Goal: Information Seeking & Learning: Learn about a topic

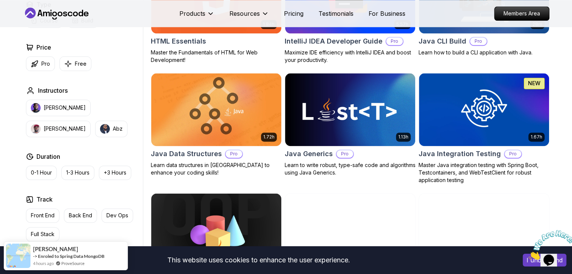
scroll to position [1031, 0]
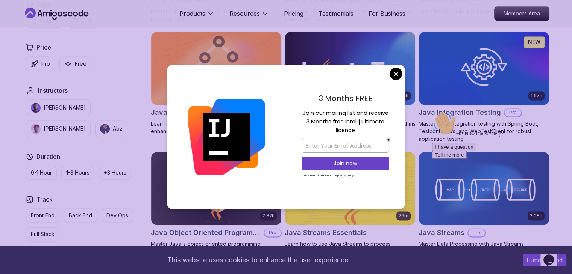
click at [571, 130] on html "This website uses cookies to enhance the user experience. I understand Products…" at bounding box center [286, 249] width 572 height 2561
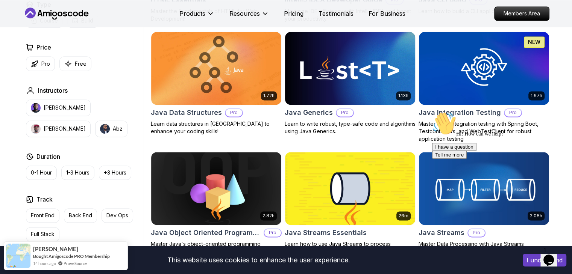
click at [394, 74] on body "This website uses cookies to enhance the user experience. I understand Products…" at bounding box center [286, 249] width 572 height 2561
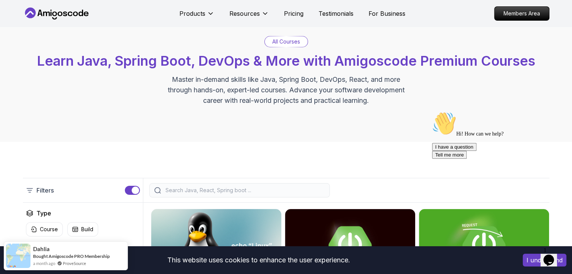
scroll to position [0, 0]
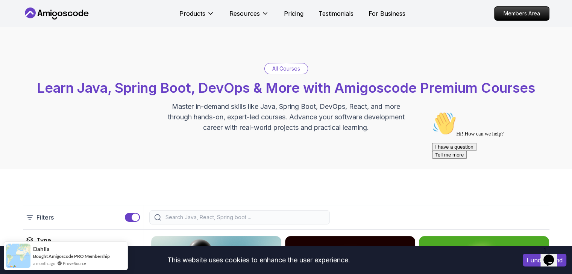
click at [206, 220] on input "search" at bounding box center [244, 218] width 161 height 8
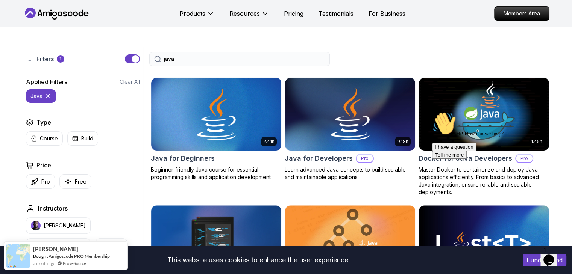
scroll to position [144, 0]
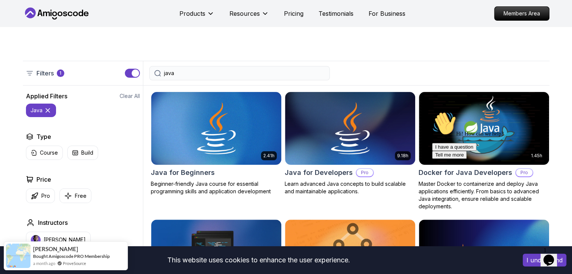
click at [287, 70] on input "java" at bounding box center [244, 74] width 161 height 8
click at [48, 150] on p "Course" at bounding box center [49, 153] width 18 height 8
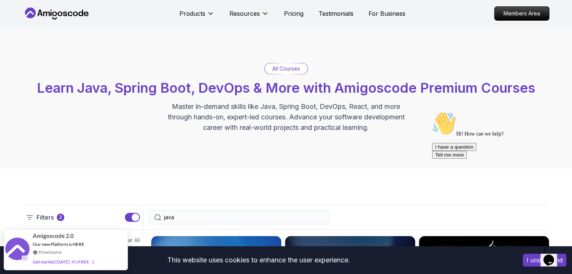
click at [259, 218] on input "java" at bounding box center [244, 218] width 161 height 8
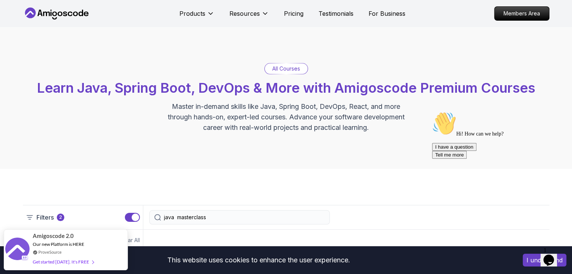
type input "java masterclass"
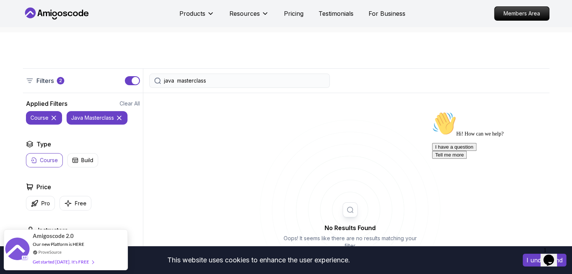
scroll to position [123, 0]
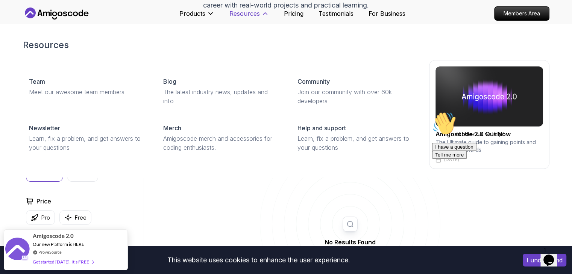
click at [262, 18] on button "Resources" at bounding box center [248, 16] width 39 height 15
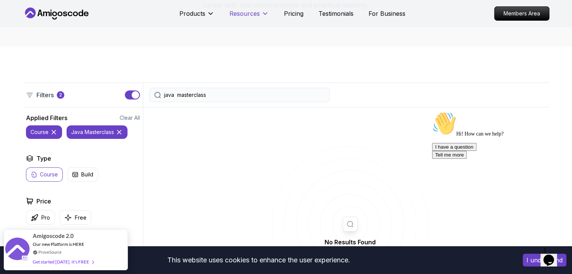
click at [262, 17] on button "Resources" at bounding box center [248, 16] width 39 height 15
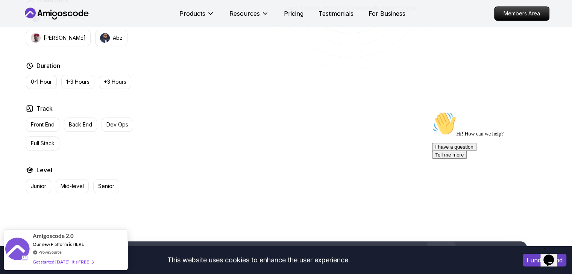
scroll to position [372, 0]
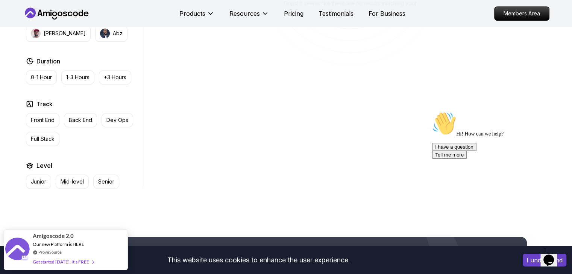
drag, startPoint x: 577, startPoint y: 116, endPoint x: 42, endPoint y: 29, distance: 542.1
click at [91, 117] on p "Back End" at bounding box center [80, 121] width 23 height 8
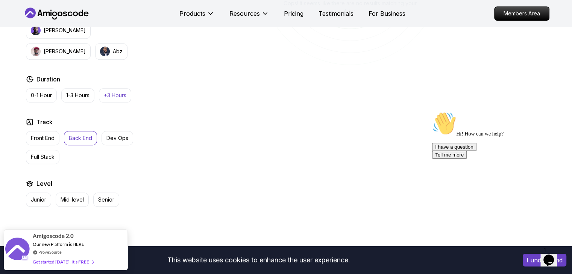
click at [115, 103] on div "Applied Filters Clear All backend course java masterclass Type Course Build Pri…" at bounding box center [83, 35] width 120 height 343
click at [117, 99] on button "+3 Hours" at bounding box center [115, 95] width 32 height 14
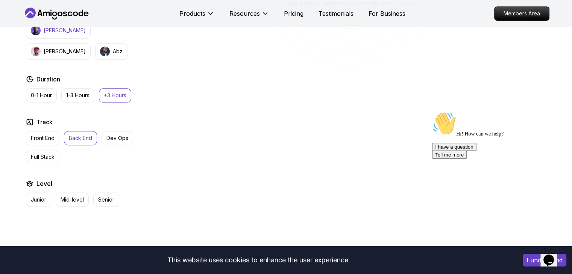
click at [57, 33] on p "[PERSON_NAME]" at bounding box center [65, 31] width 42 height 8
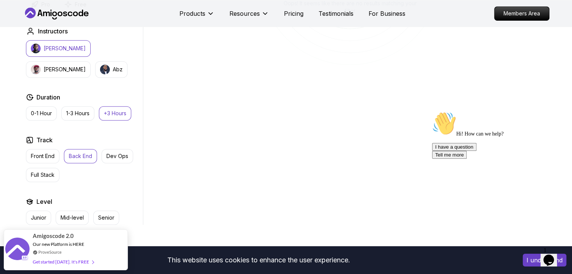
scroll to position [132, 0]
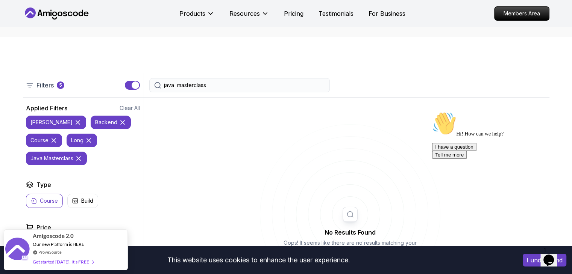
click at [70, 156] on p "java masterclass" at bounding box center [51, 159] width 43 height 8
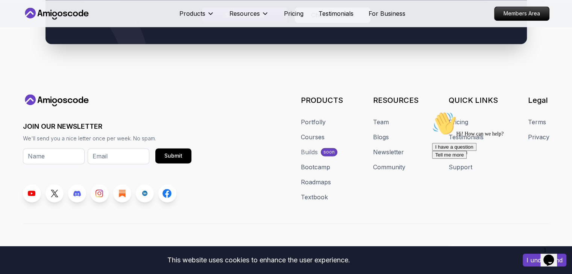
scroll to position [1078, 0]
